Goal: Check status: Check status

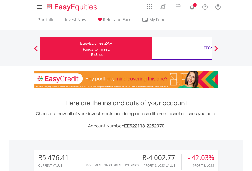
scroll to position [49, 80]
click at [83, 48] on div "Funds to invest:" at bounding box center [96, 49] width 27 height 5
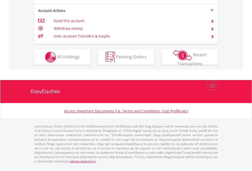
scroll to position [499, 0]
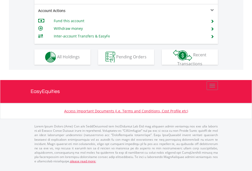
scroll to position [479, 0]
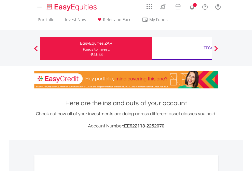
scroll to position [307, 0]
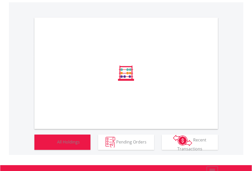
click at [57, 145] on span "All Holdings" at bounding box center [68, 142] width 23 height 6
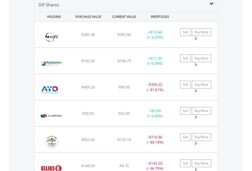
scroll to position [493, 0]
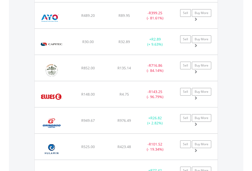
scroll to position [37, 0]
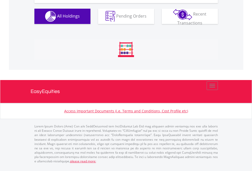
scroll to position [49, 80]
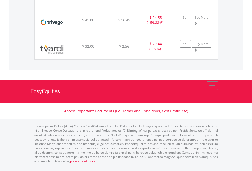
scroll to position [37, 0]
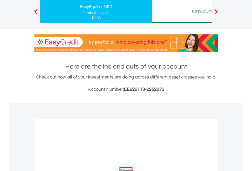
click at [182, 11] on div "EasyEquities AUD" at bounding box center [209, 11] width 106 height 7
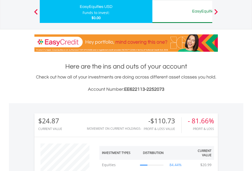
scroll to position [49, 80]
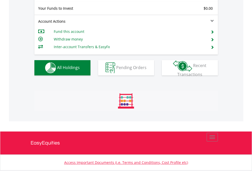
scroll to position [567, 0]
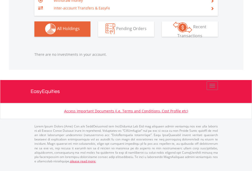
scroll to position [49, 80]
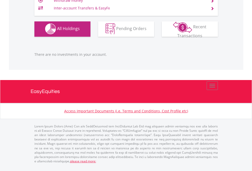
scroll to position [505, 0]
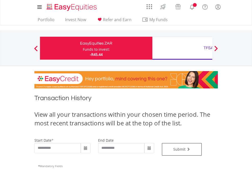
type input "**********"
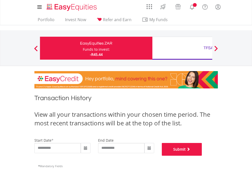
click at [202, 156] on button "Submit" at bounding box center [182, 149] width 40 height 13
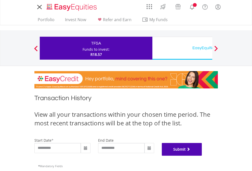
click at [202, 156] on button "Submit" at bounding box center [182, 149] width 40 height 13
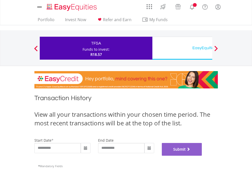
scroll to position [207, 0]
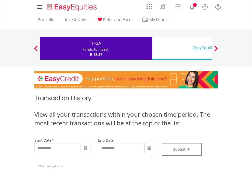
click at [182, 48] on div "EasyEquities USD" at bounding box center [209, 47] width 106 height 7
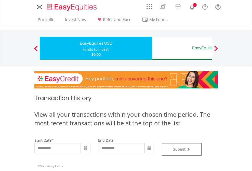
type input "**********"
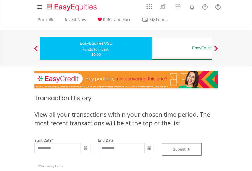
click at [182, 48] on div "EasyEquities AUD" at bounding box center [209, 47] width 106 height 7
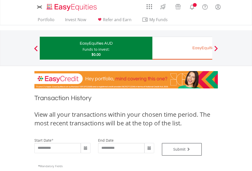
type input "**********"
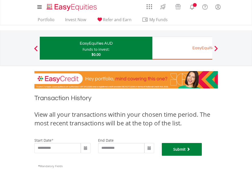
click at [202, 156] on button "Submit" at bounding box center [182, 149] width 40 height 13
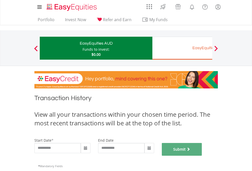
scroll to position [207, 0]
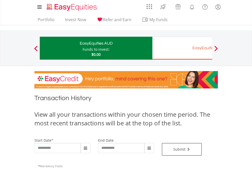
click at [182, 48] on div "EasyEquities EUR" at bounding box center [209, 47] width 106 height 7
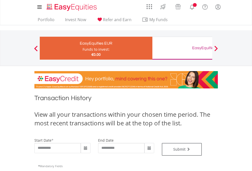
type input "**********"
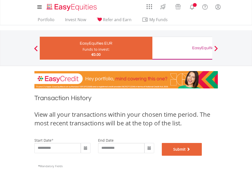
click at [202, 156] on button "Submit" at bounding box center [182, 149] width 40 height 13
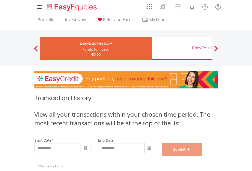
scroll to position [207, 0]
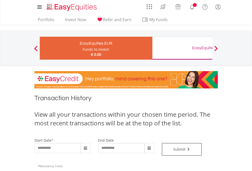
click at [182, 48] on div "EasyEquities GBP" at bounding box center [209, 47] width 106 height 7
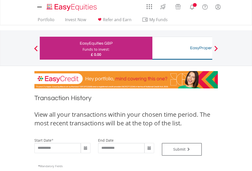
type input "**********"
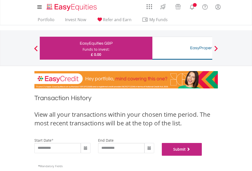
click at [202, 156] on button "Submit" at bounding box center [182, 149] width 40 height 13
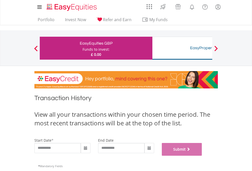
scroll to position [207, 0]
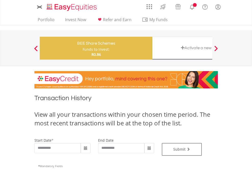
type input "**********"
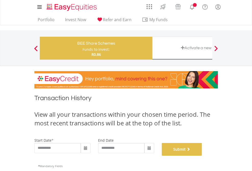
click at [202, 156] on button "Submit" at bounding box center [182, 149] width 40 height 13
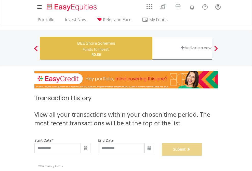
scroll to position [207, 0]
